Goal: Task Accomplishment & Management: Manage account settings

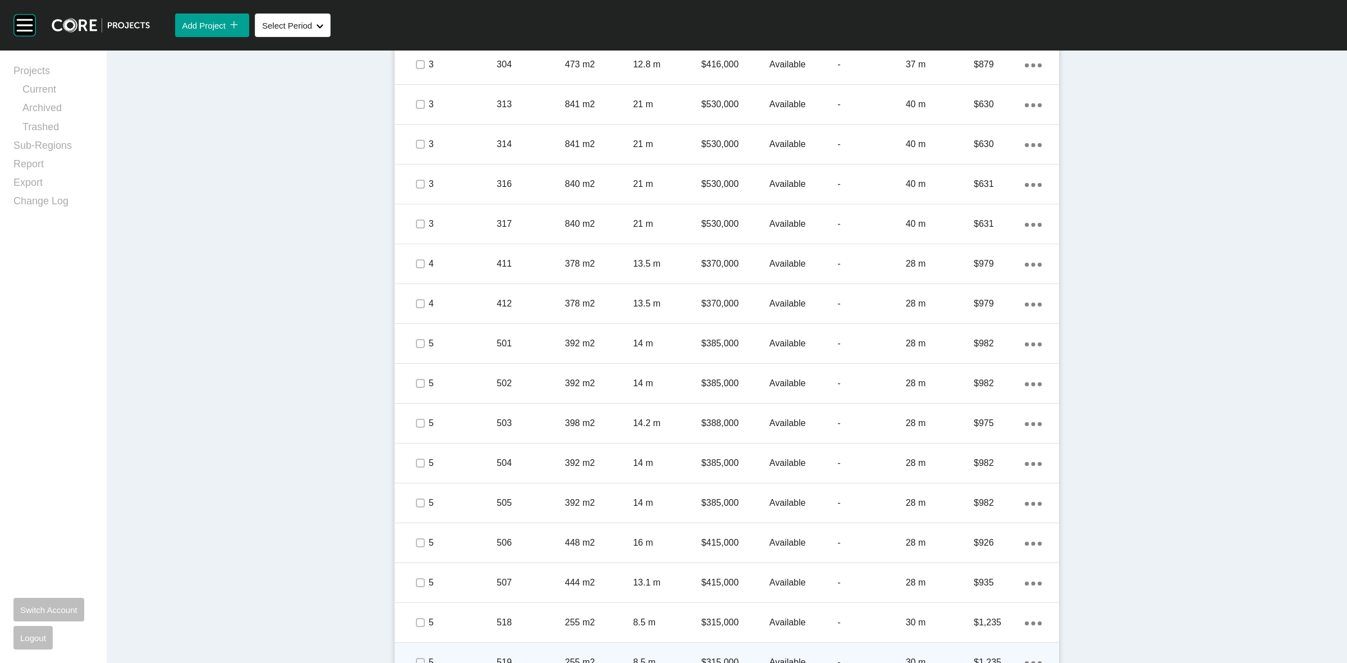
scroll to position [1298, 0]
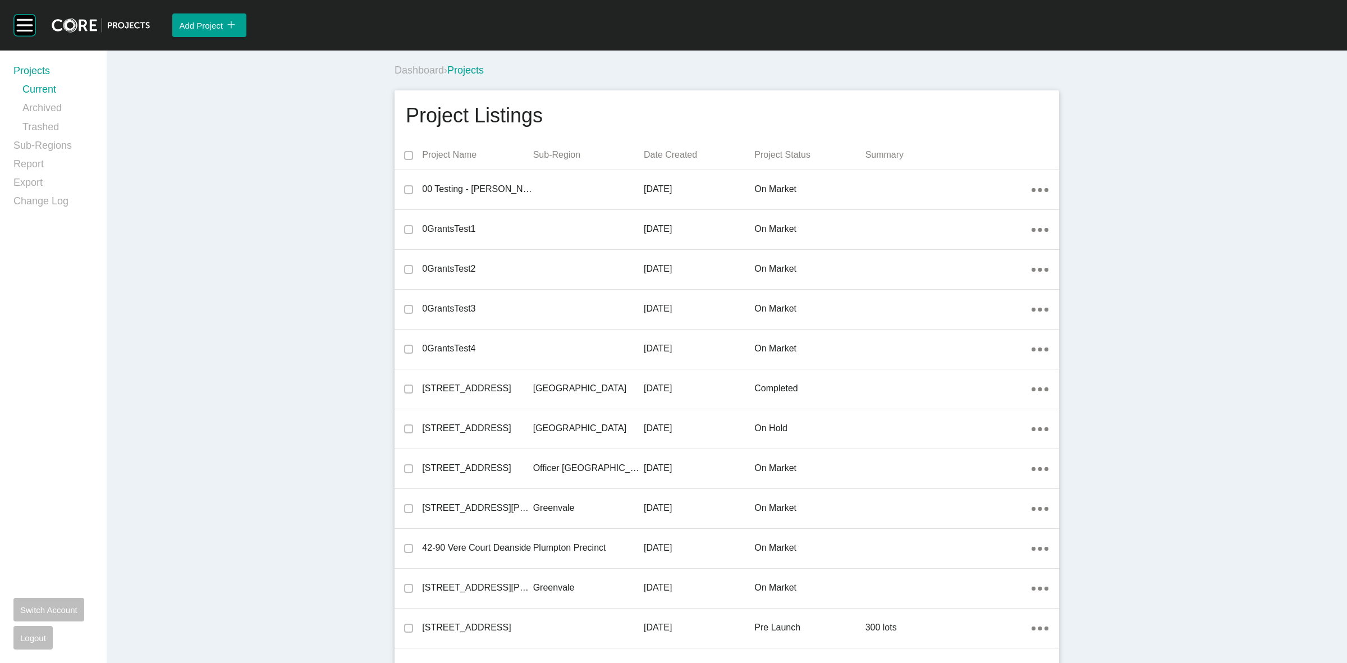
drag, startPoint x: 41, startPoint y: 144, endPoint x: 102, endPoint y: 162, distance: 63.8
click at [41, 144] on link "Sub-Regions" at bounding box center [53, 148] width 80 height 19
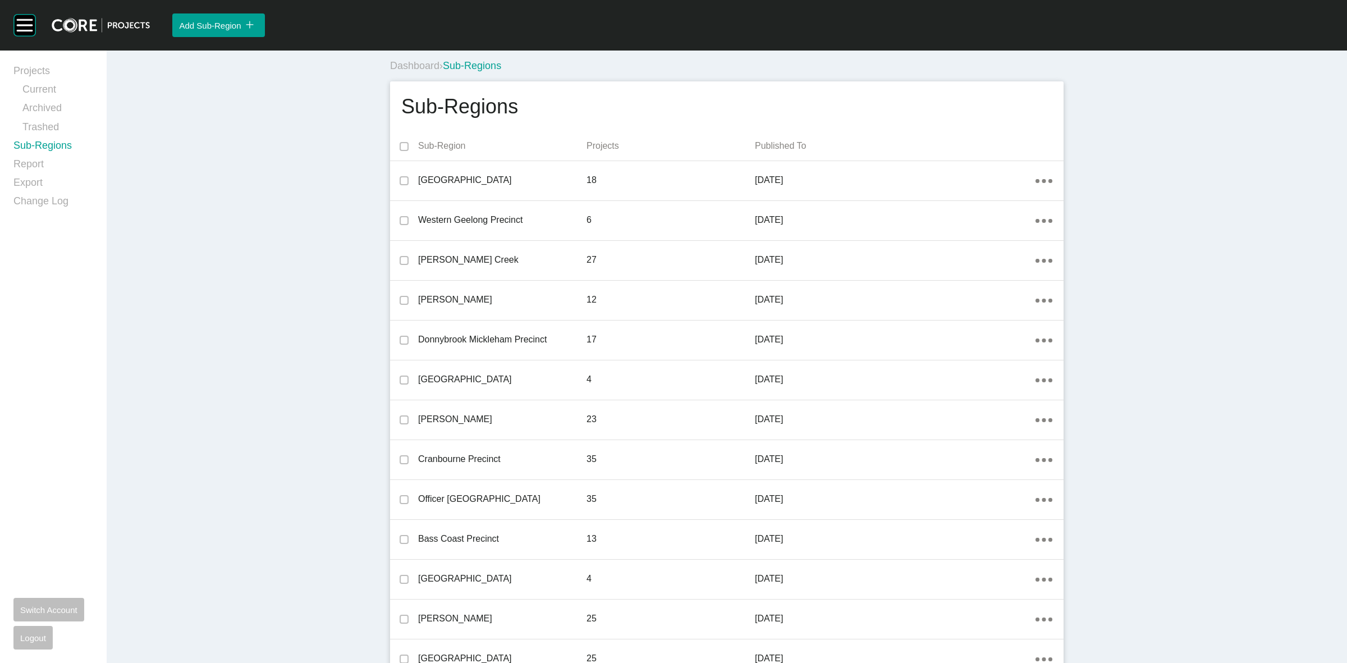
scroll to position [1092, 0]
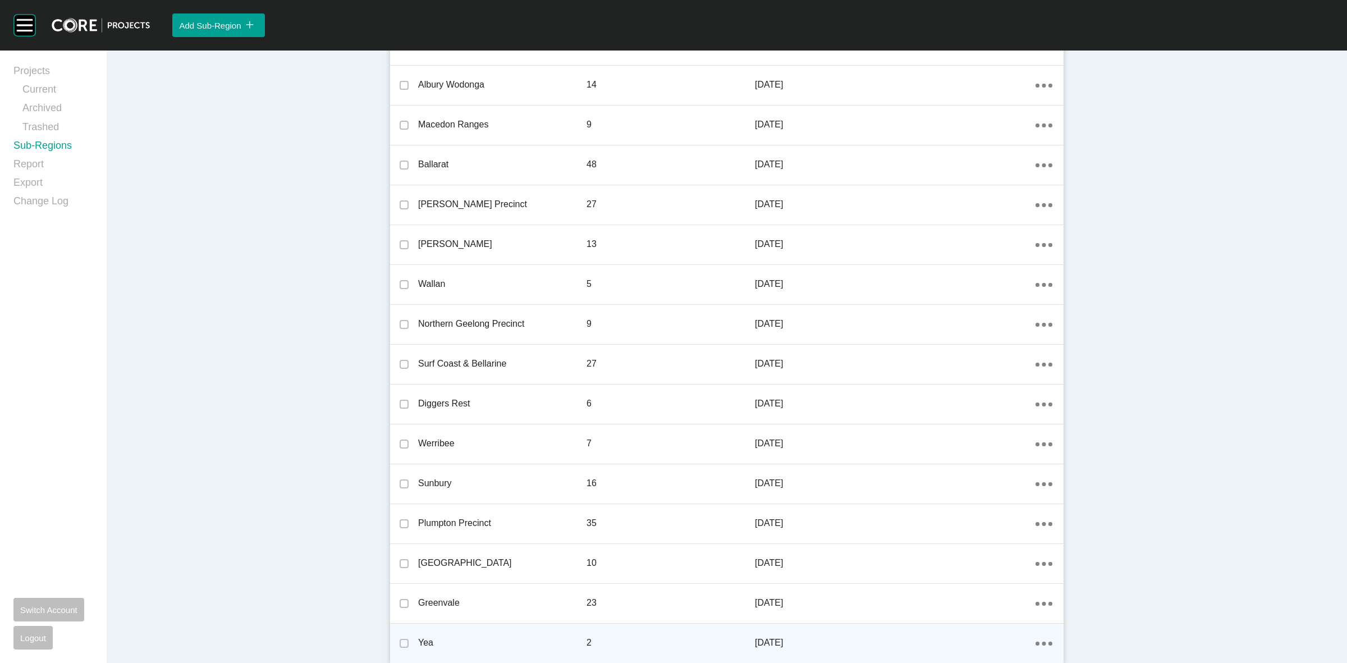
click at [1000, 628] on link "Edit" at bounding box center [999, 628] width 30 height 17
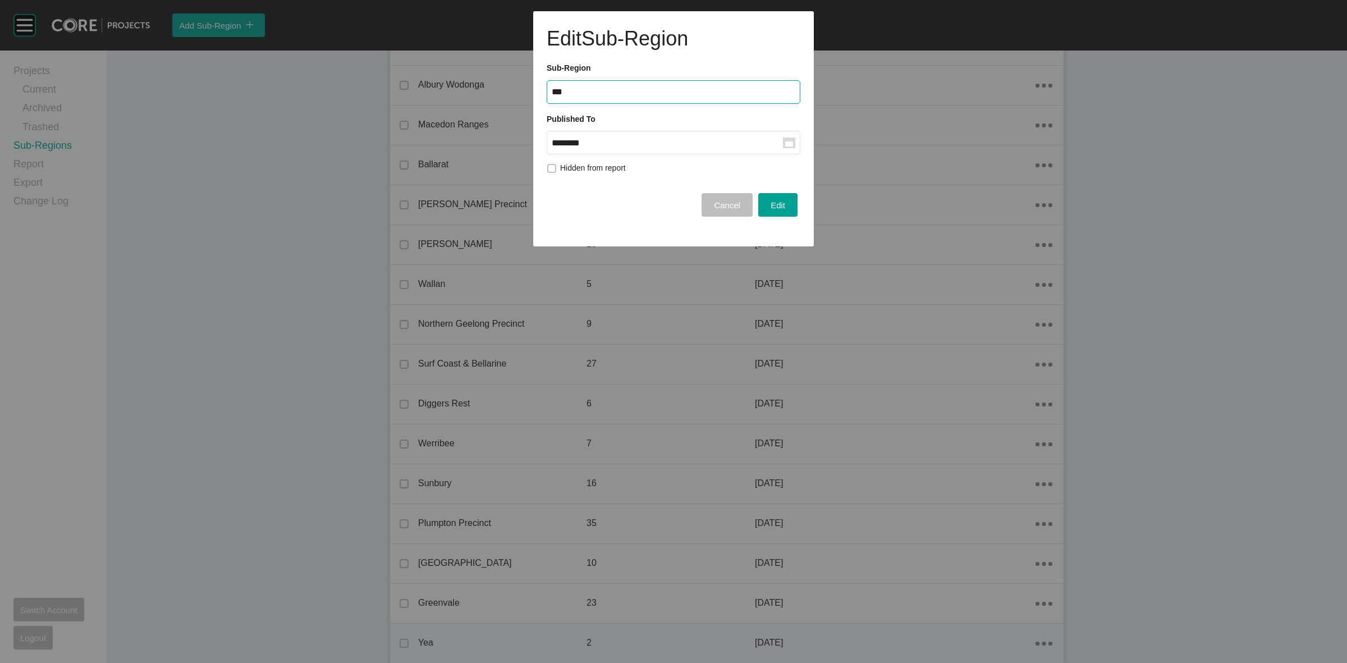
click at [703, 144] on input "********" at bounding box center [667, 143] width 231 height 10
click at [604, 234] on div "Aug" at bounding box center [610, 234] width 28 height 17
click at [779, 198] on div "Edit" at bounding box center [778, 205] width 20 height 15
